Goal: Obtain resource: Obtain resource

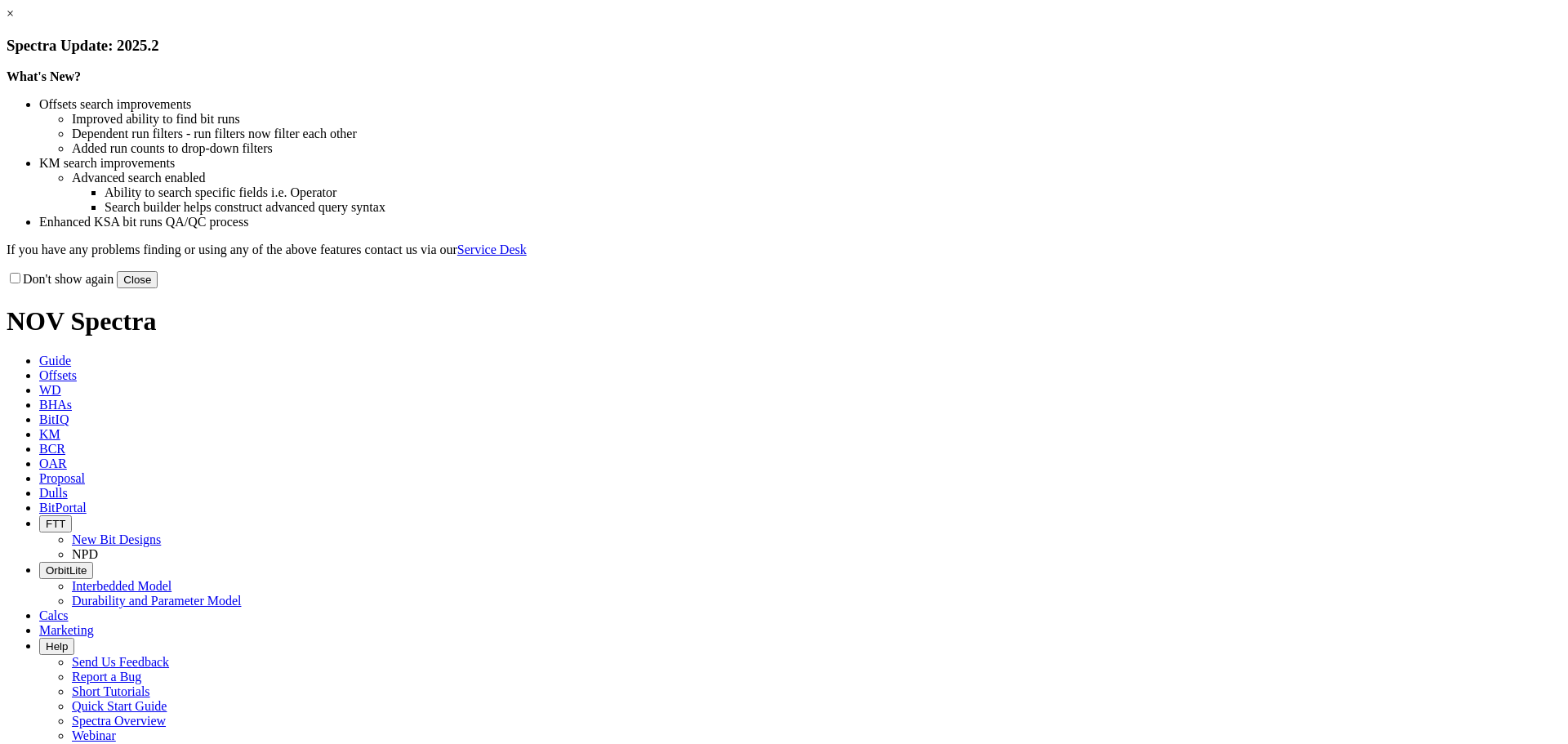
drag, startPoint x: 1110, startPoint y: 451, endPoint x: 952, endPoint y: 318, distance: 206.5
click at [158, 289] on button "Close" at bounding box center [137, 279] width 41 height 17
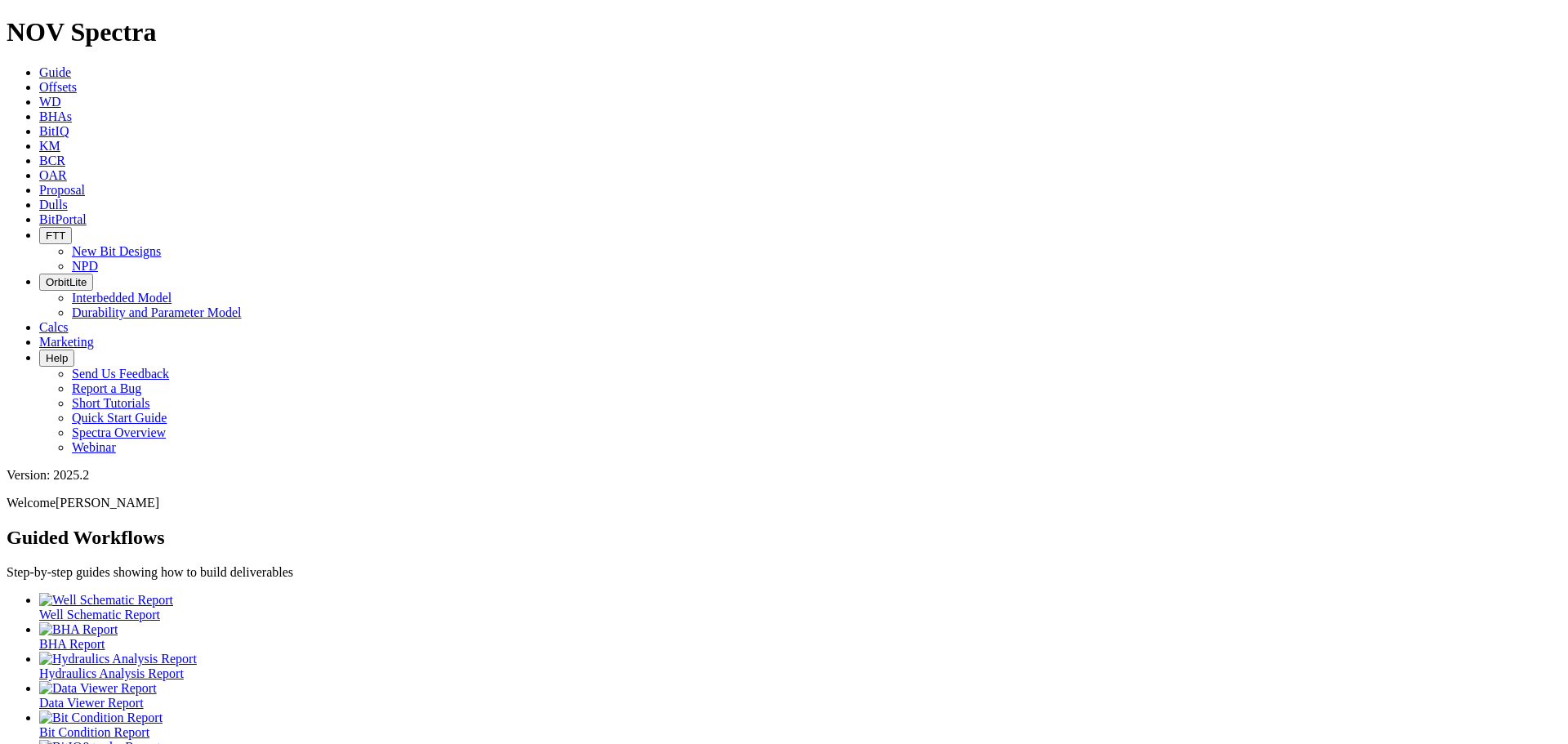
click at [77, 80] on span "Offsets" at bounding box center [58, 87] width 37 height 14
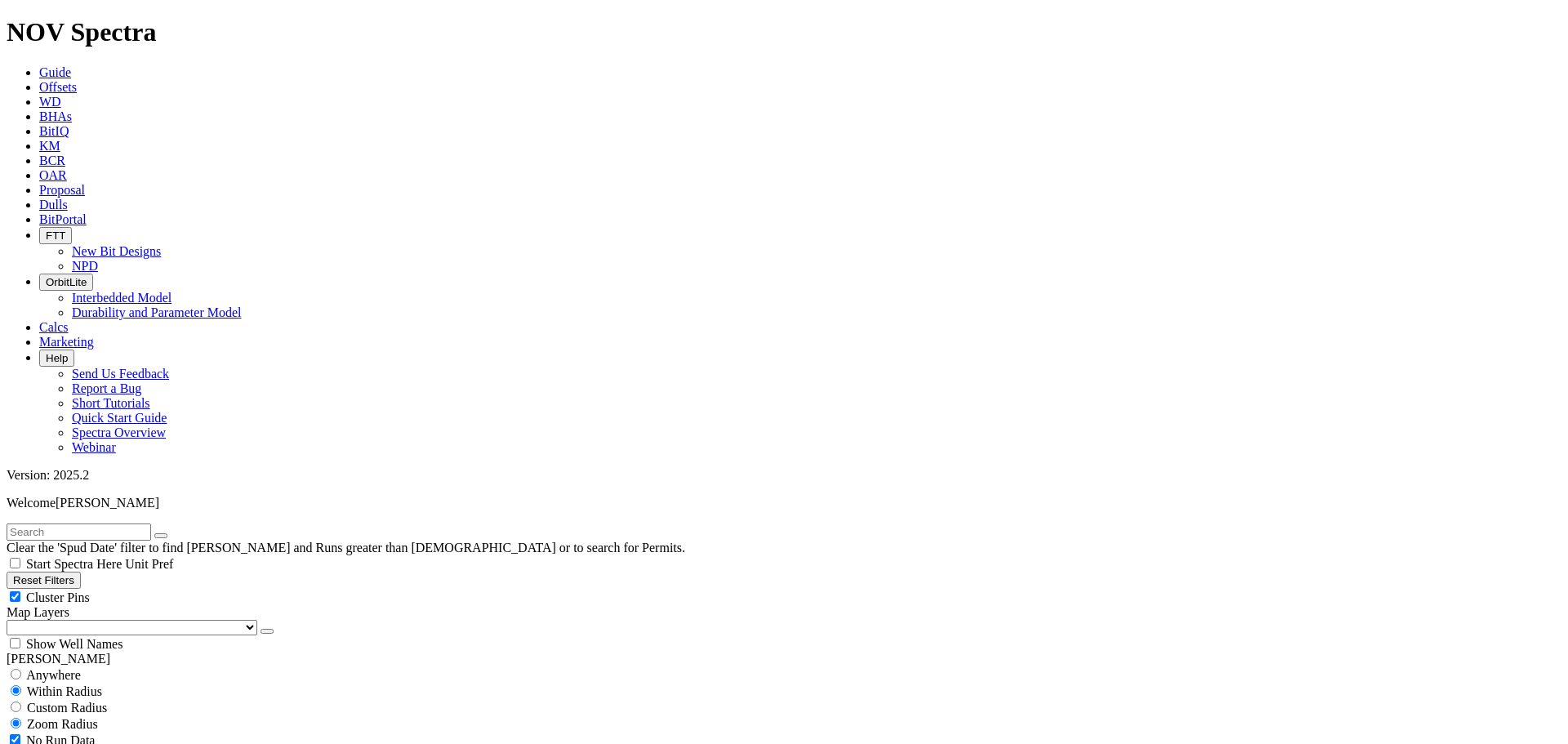
click at [86, 523] on input "text" at bounding box center [78, 531] width 144 height 17
type input "A319857"
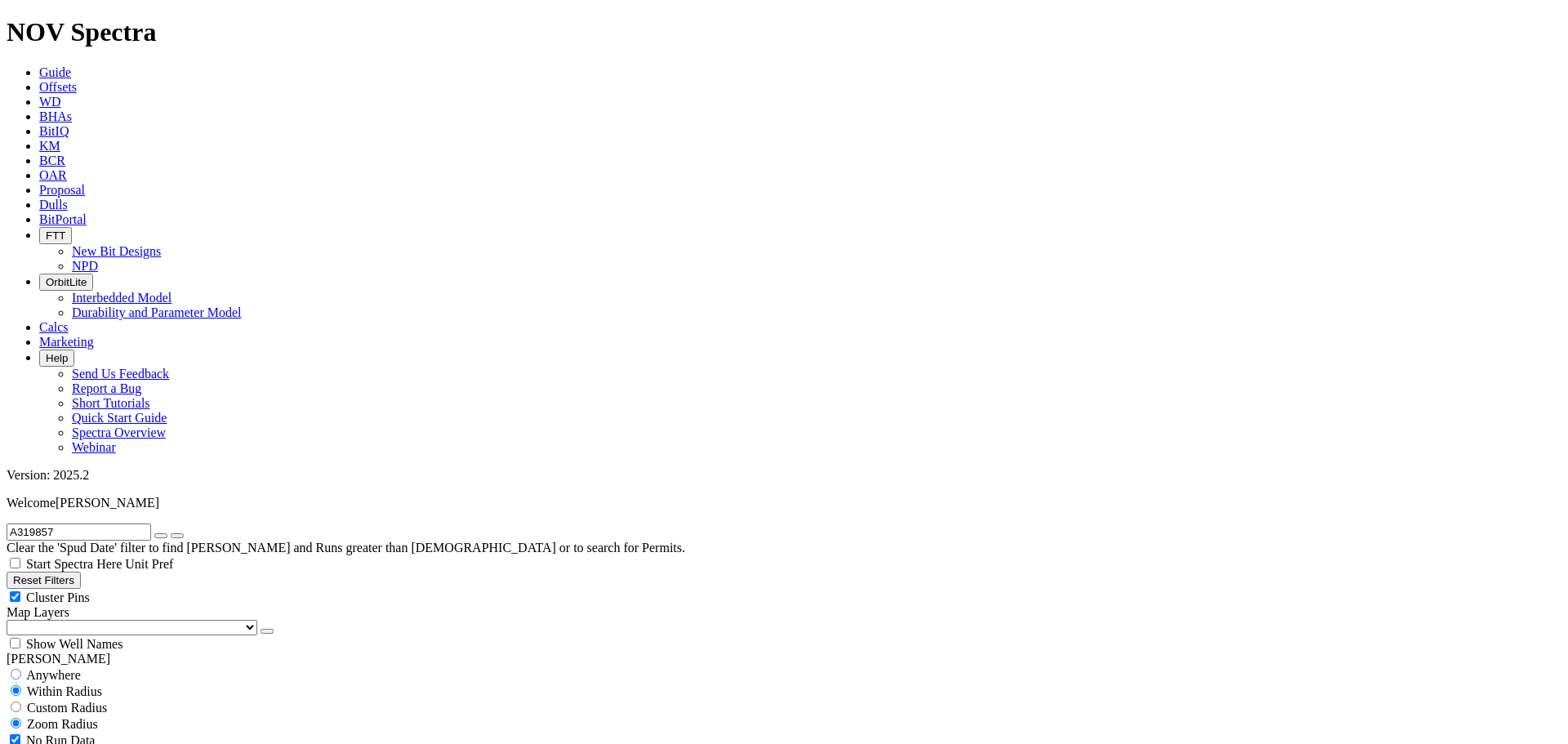
select select "8.75"
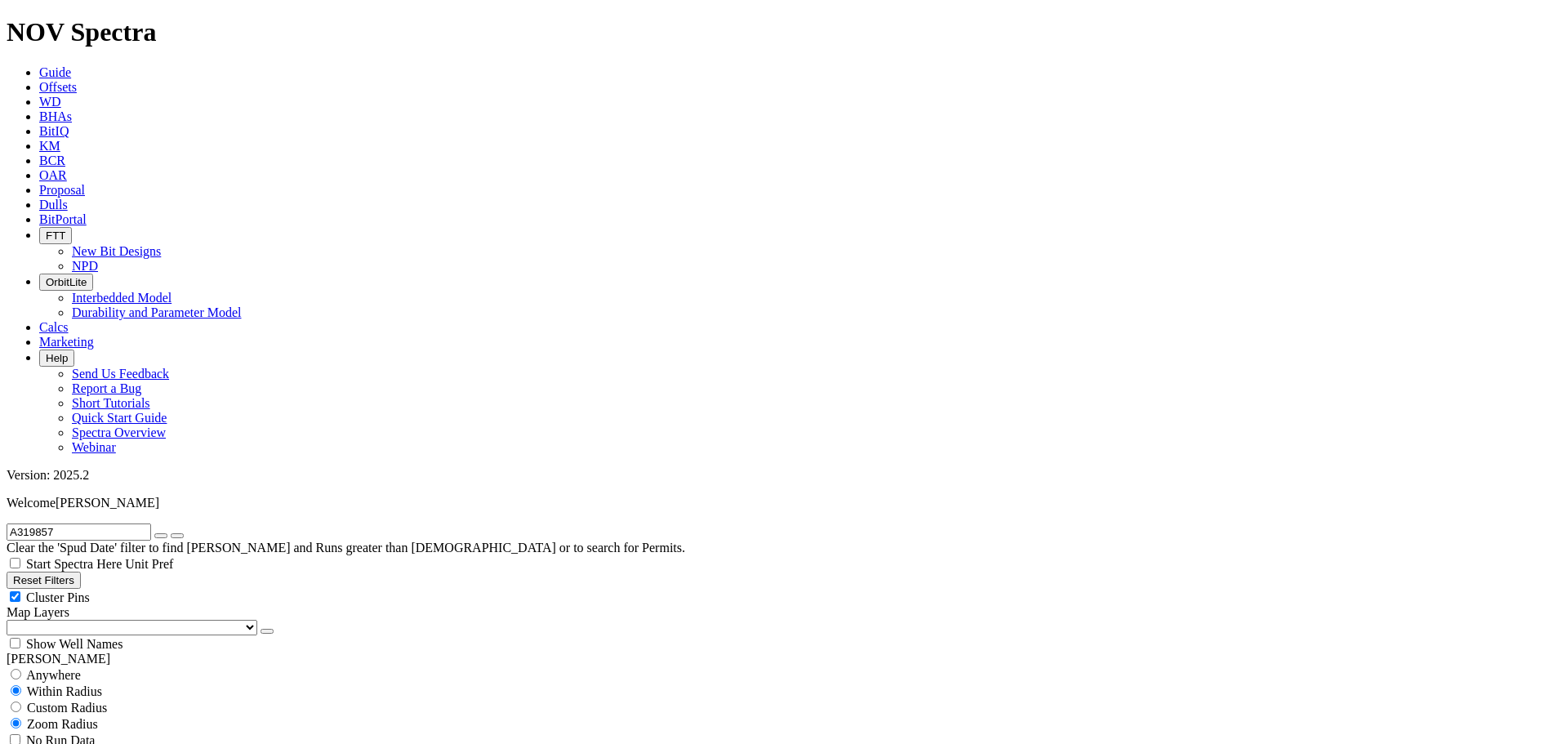
checkbox input "false"
select select "? number:8.75 ?"
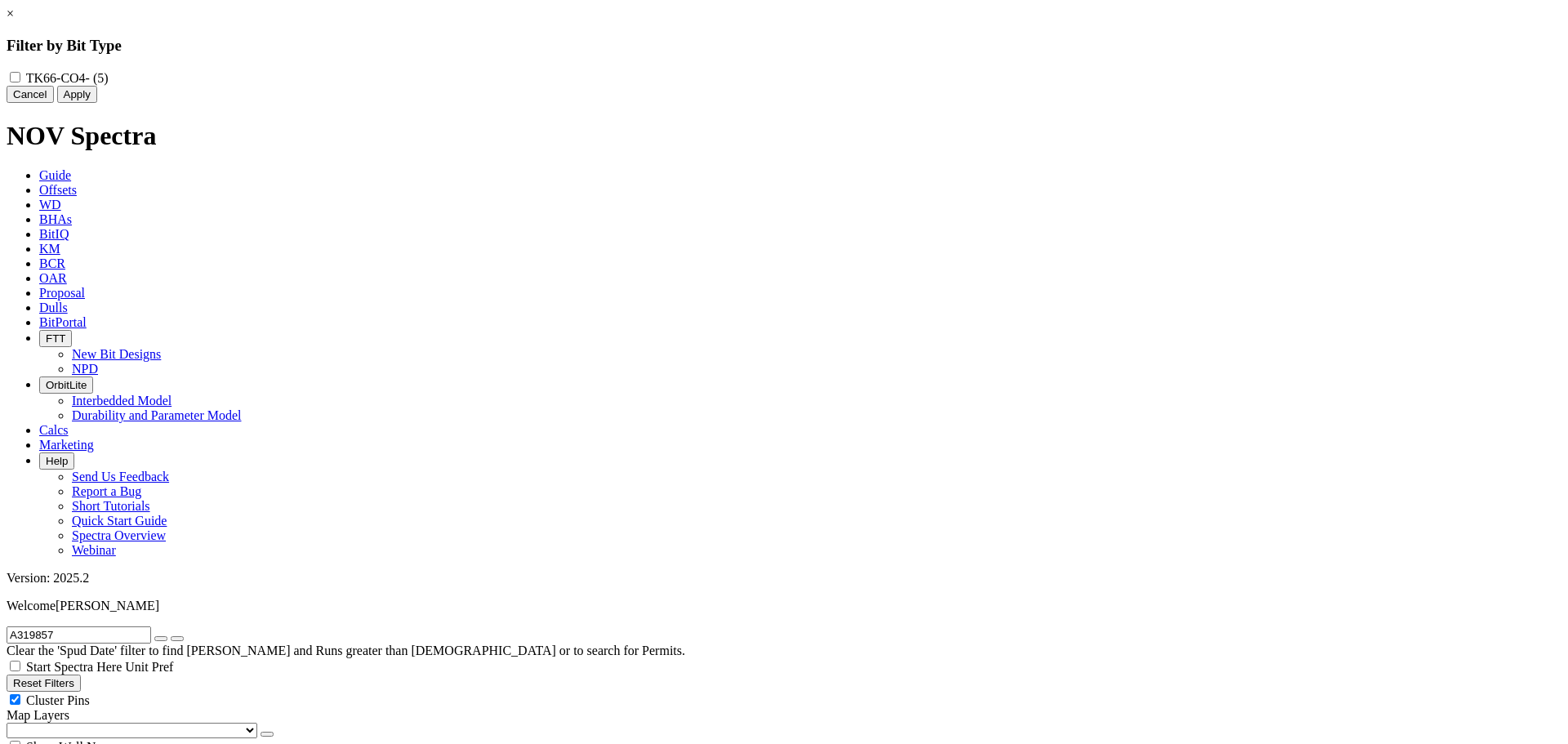
click at [97, 103] on button "Apply" at bounding box center [77, 93] width 40 height 17
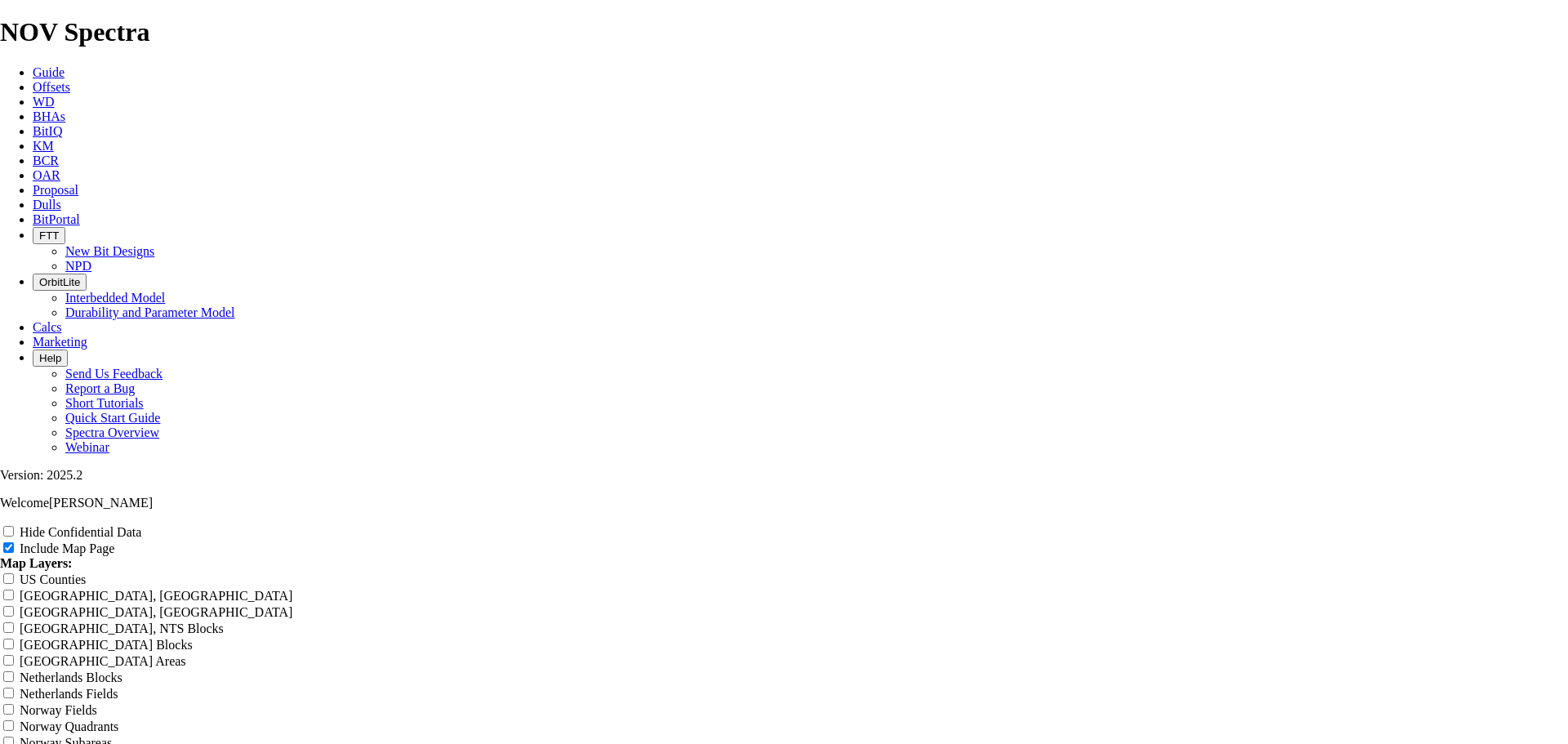
scroll to position [2735, 0]
drag, startPoint x: 383, startPoint y: 238, endPoint x: 410, endPoint y: 238, distance: 27.0
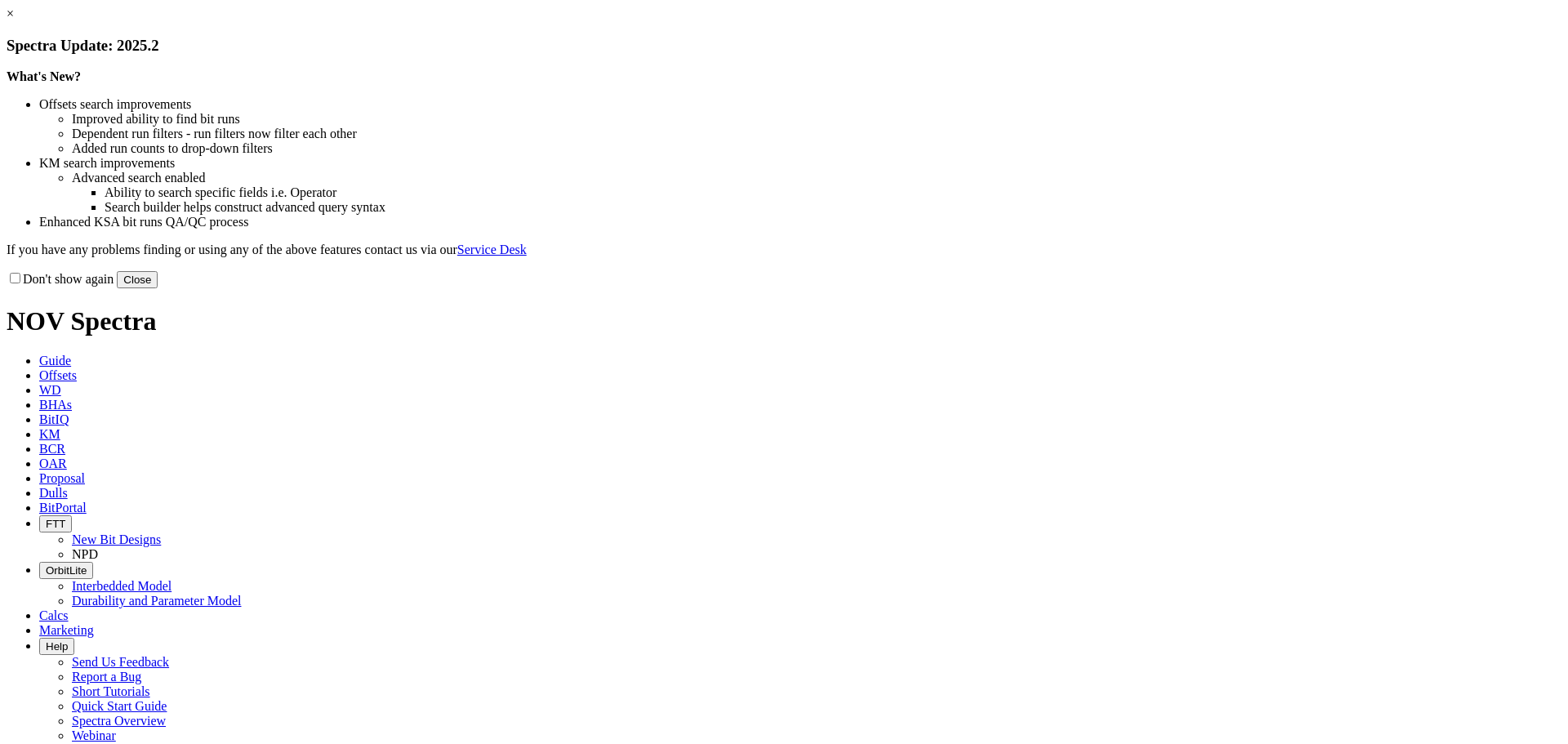
drag, startPoint x: 1103, startPoint y: 448, endPoint x: 1087, endPoint y: 411, distance: 40.3
click at [158, 289] on button "Close" at bounding box center [137, 279] width 41 height 17
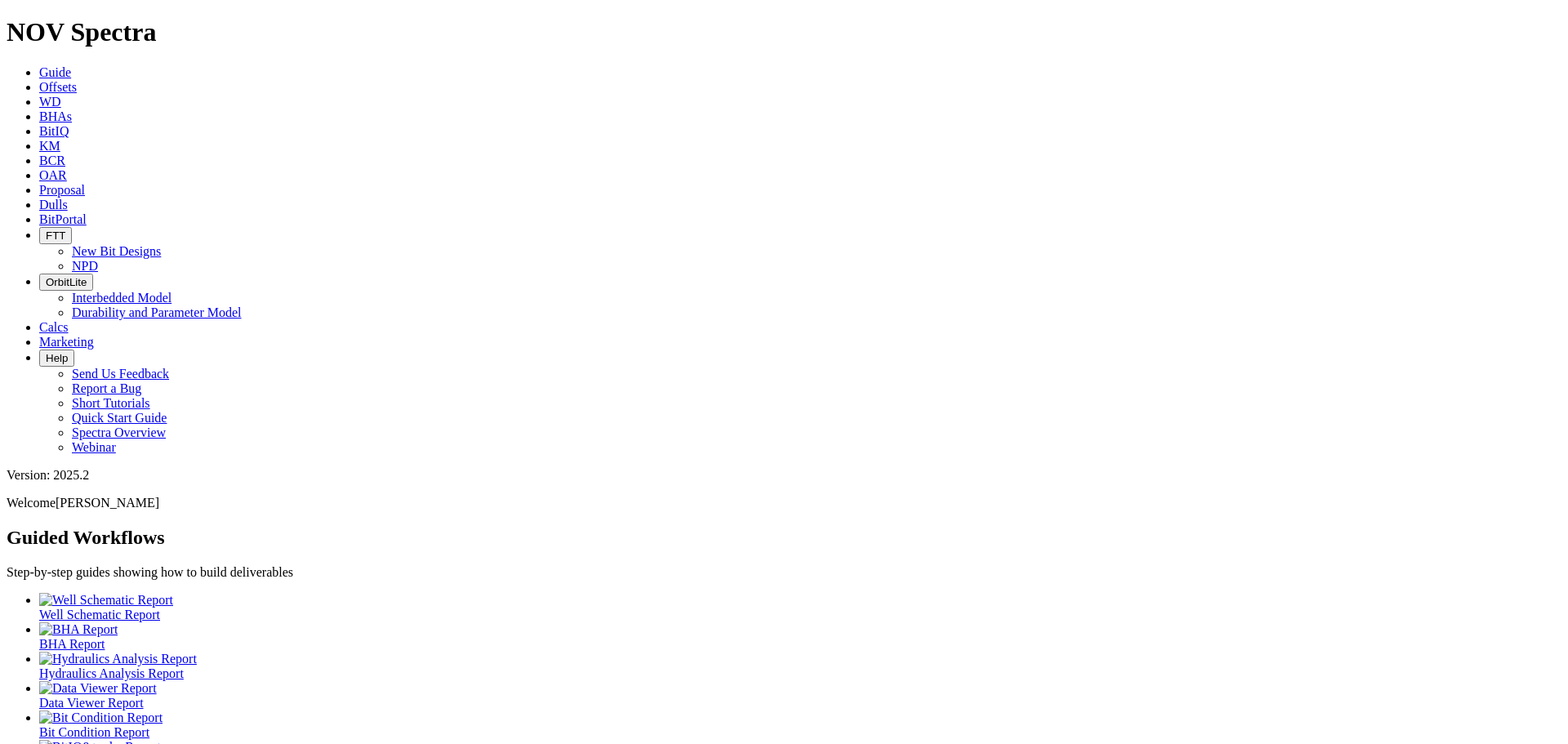
click at [77, 80] on link "Offsets" at bounding box center [58, 87] width 37 height 14
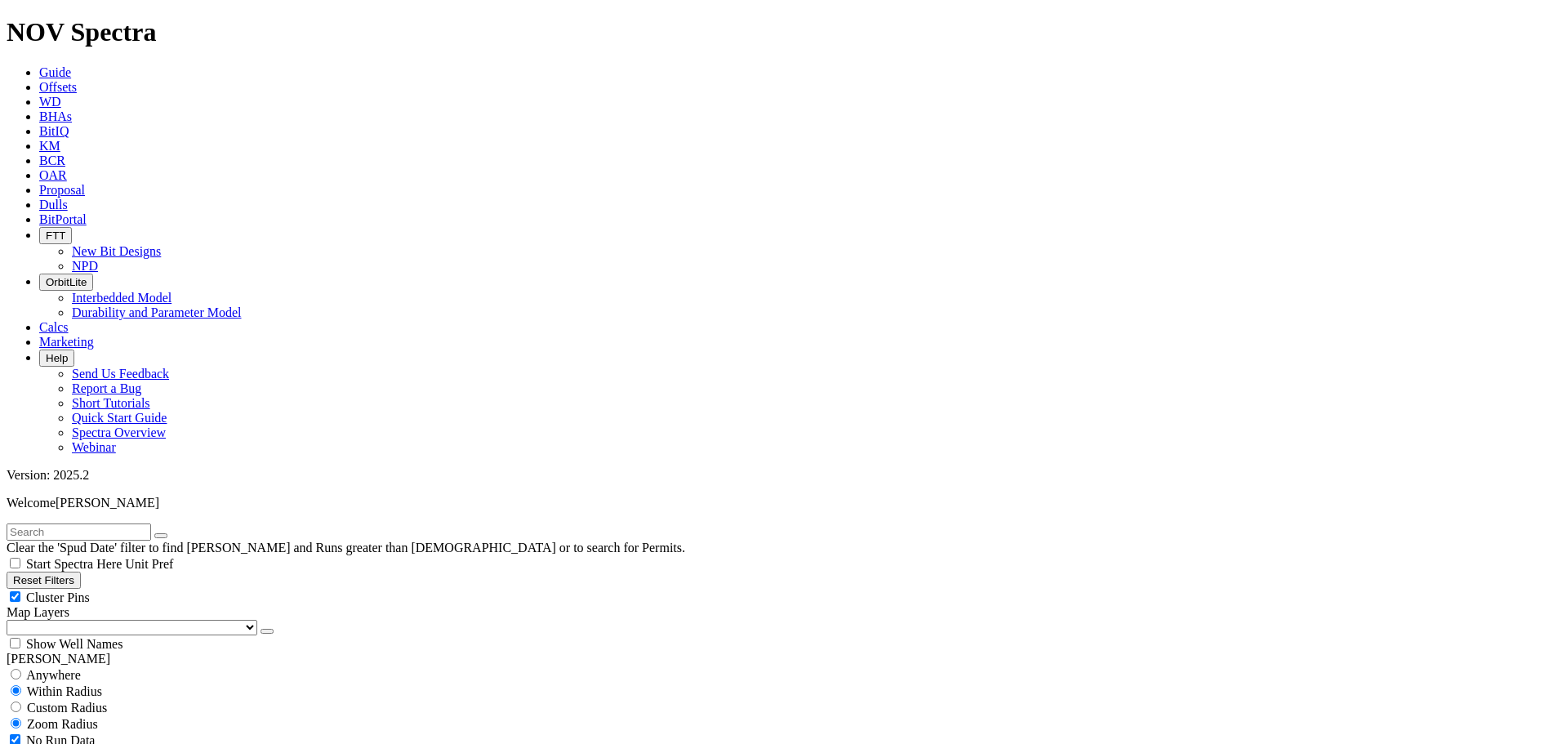
click at [123, 523] on input "text" at bounding box center [78, 531] width 144 height 17
type input "CO4"
click at [171, 533] on button "submit" at bounding box center [177, 535] width 13 height 5
click at [158, 589] on div "Cluster Pins" at bounding box center [784, 597] width 1555 height 17
checkbox input "false"
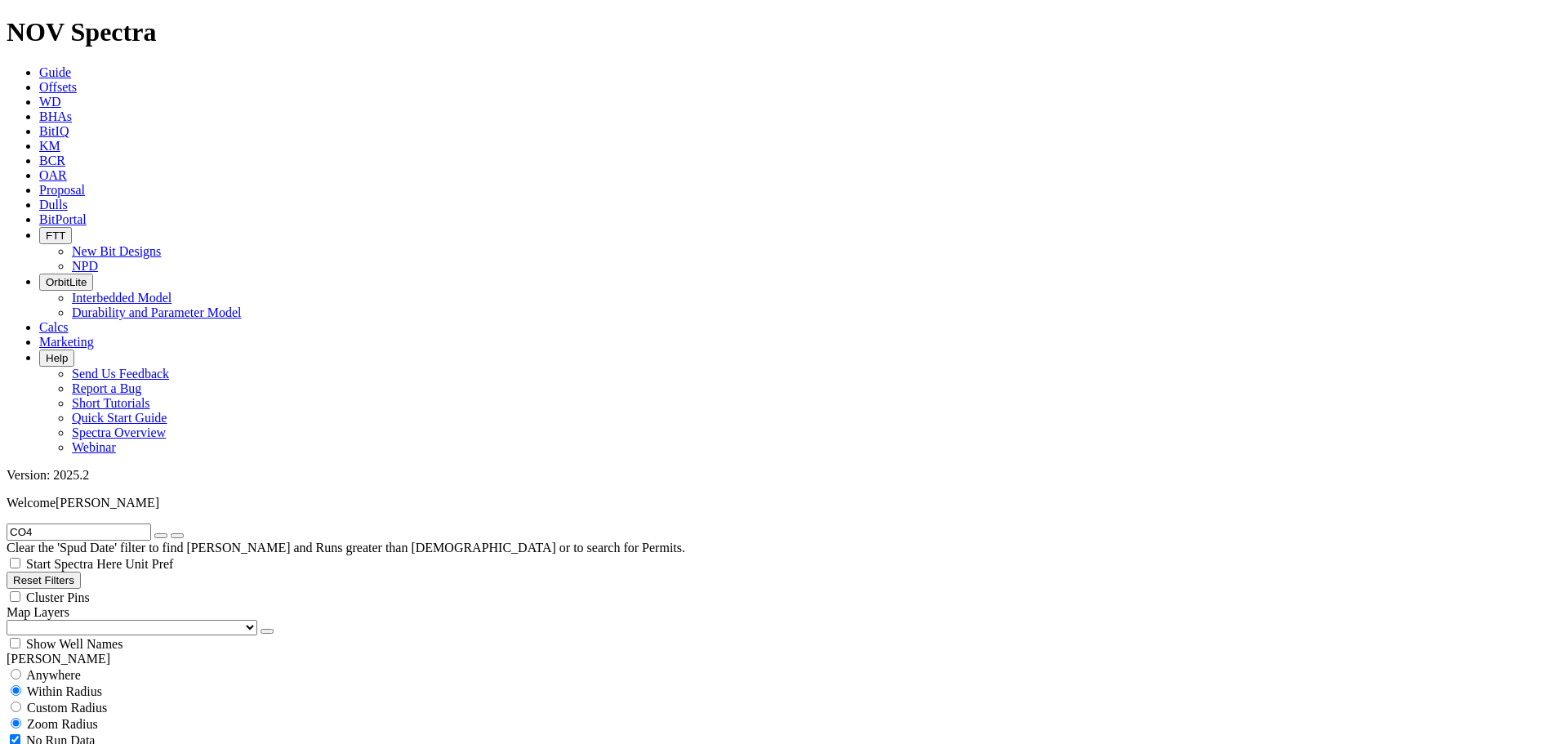
click at [91, 620] on select "US Counties Alberta, CA Townships British Columbia, CA Townships British Columb…" at bounding box center [132, 628] width 251 height 16
click at [12, 620] on select "US Counties Alberta, CA Townships British Columbia, CA Townships British Columb…" at bounding box center [132, 628] width 251 height 16
drag, startPoint x: 47, startPoint y: 60, endPoint x: 0, endPoint y: 71, distance: 48.3
click at [7, 523] on form "CO4" at bounding box center [784, 531] width 1555 height 17
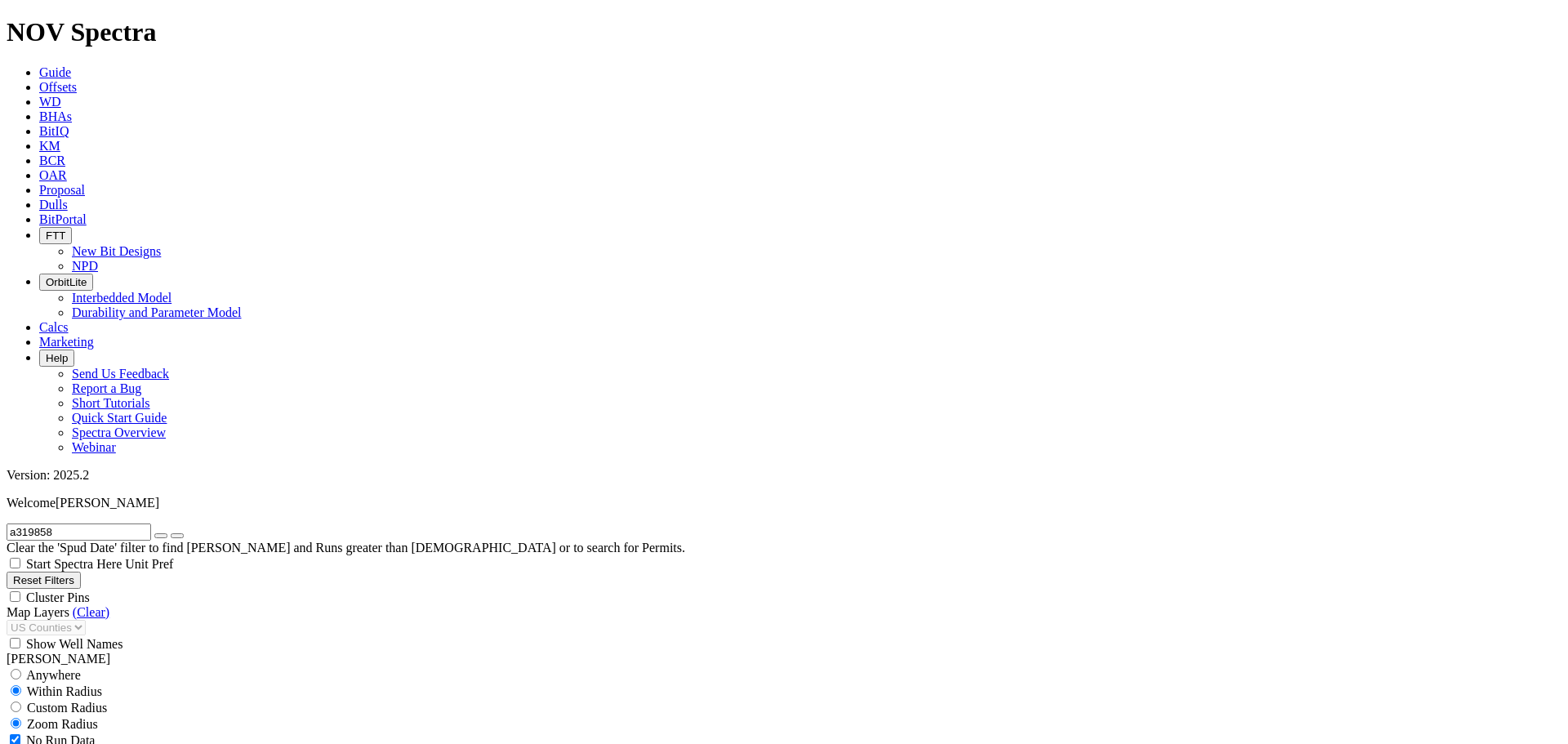
type input "a319858"
click at [178, 536] on icon "submit" at bounding box center [178, 536] width 0 height 0
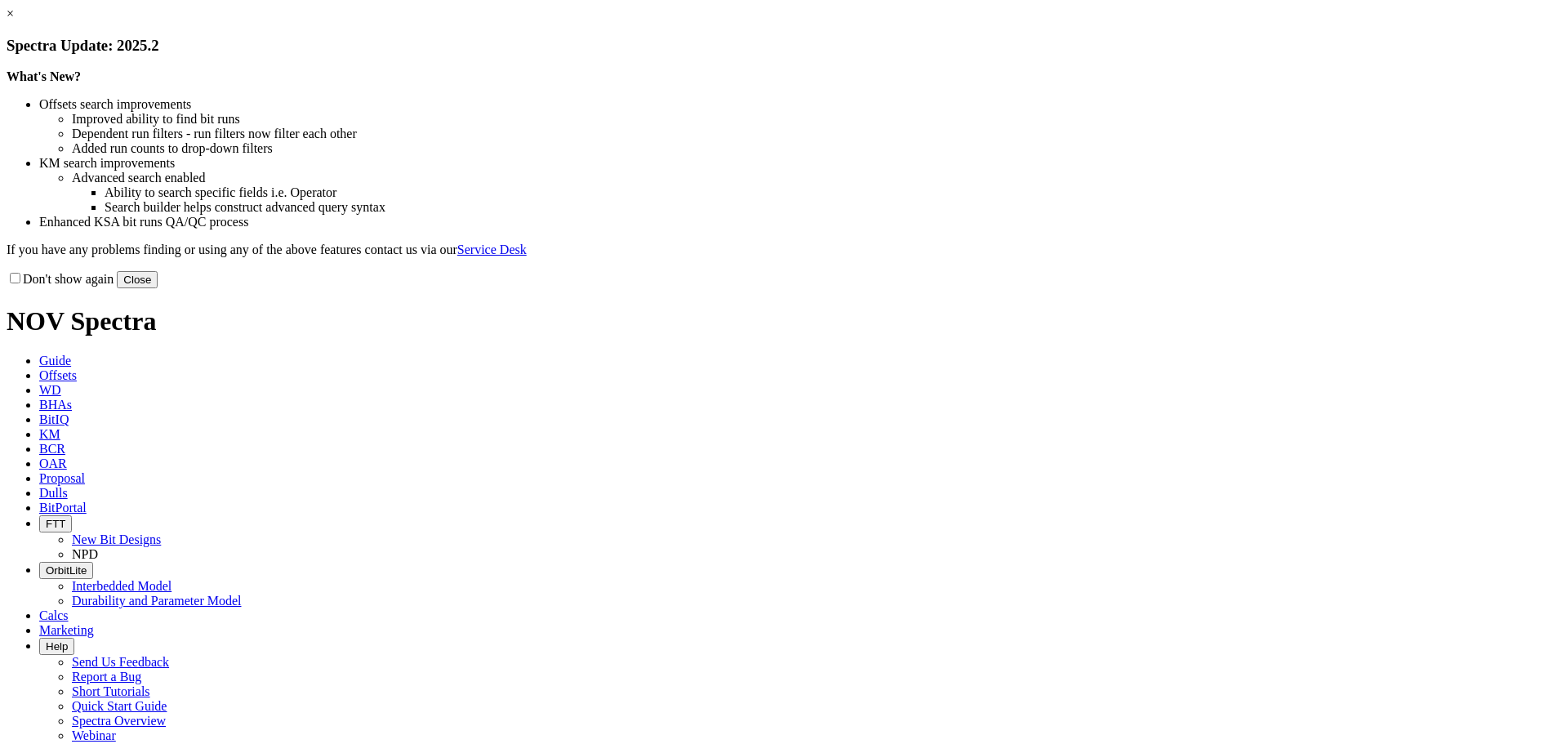
click at [158, 289] on button "Close" at bounding box center [137, 279] width 41 height 17
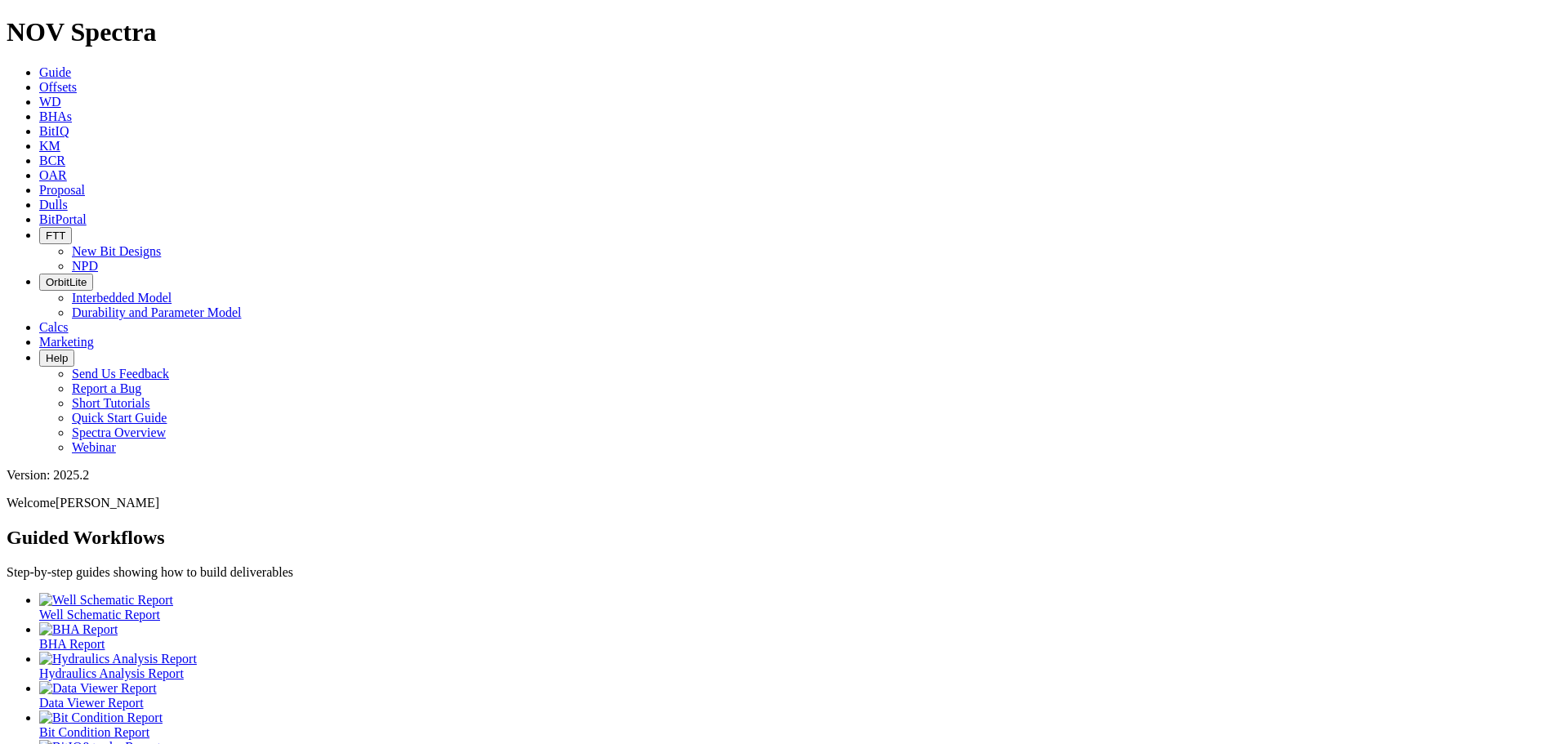
click at [77, 80] on link "Offsets" at bounding box center [58, 87] width 37 height 14
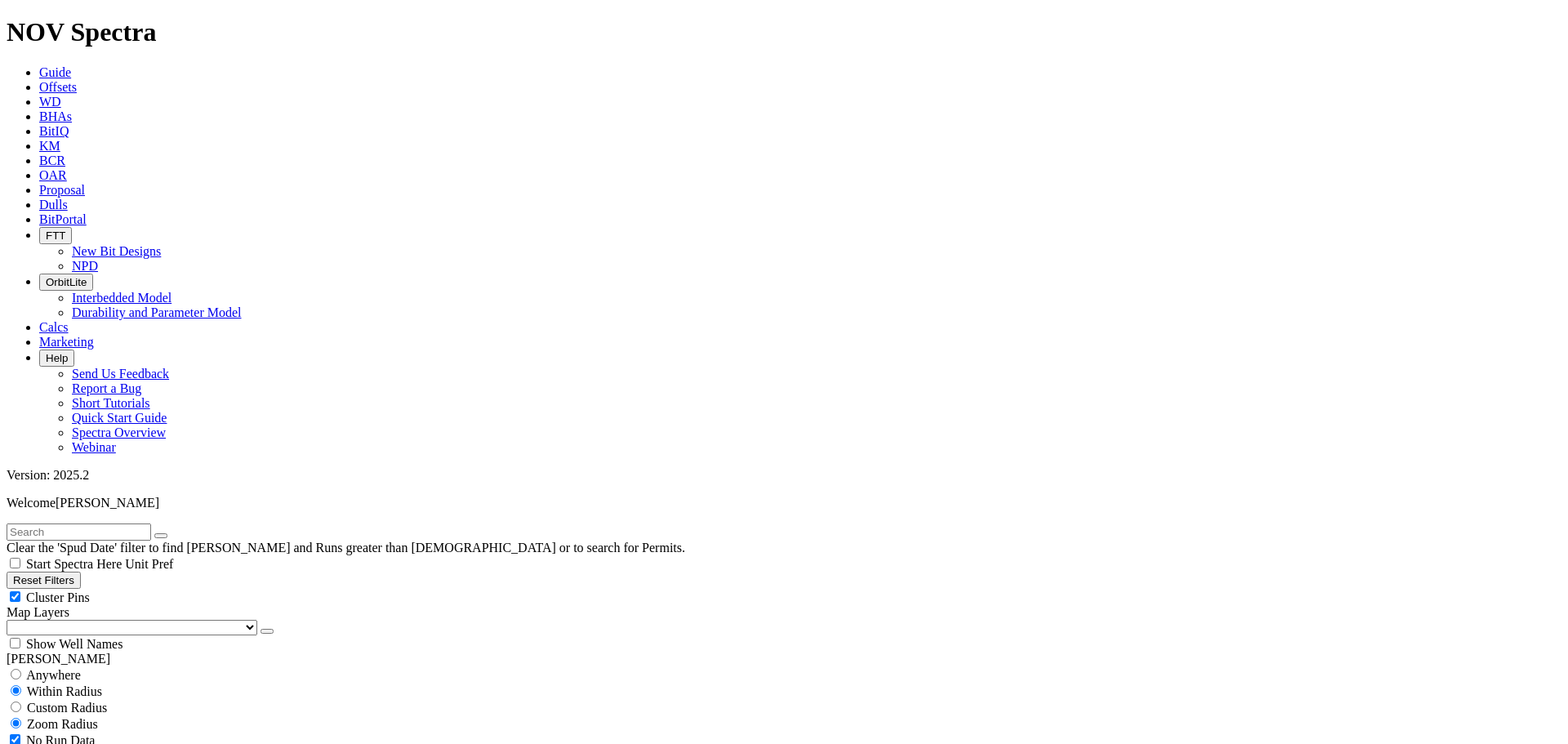
click at [41, 523] on input "text" at bounding box center [78, 531] width 144 height 17
type input "co4"
select select "8.75"
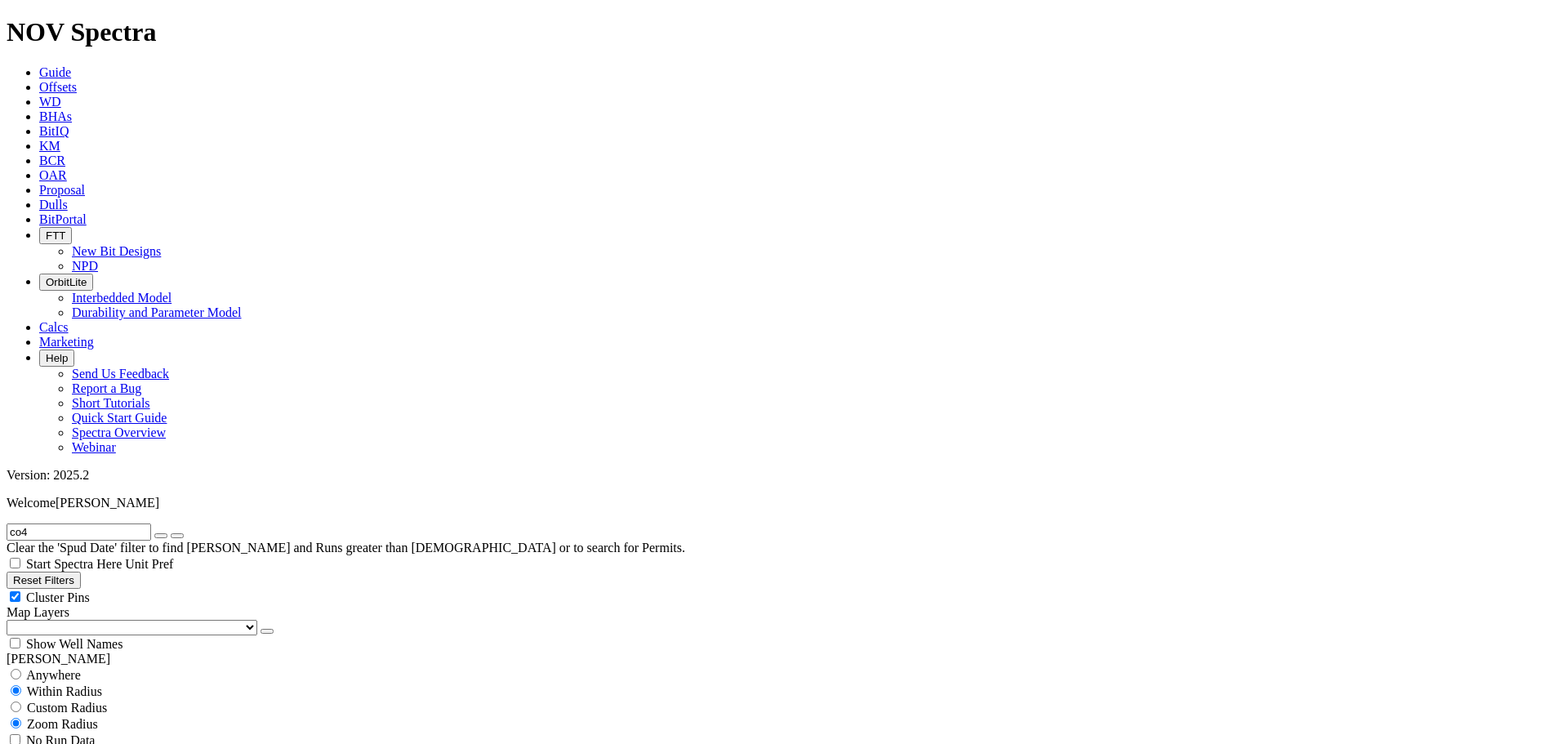
checkbox input "false"
